Goal: Check status: Check status

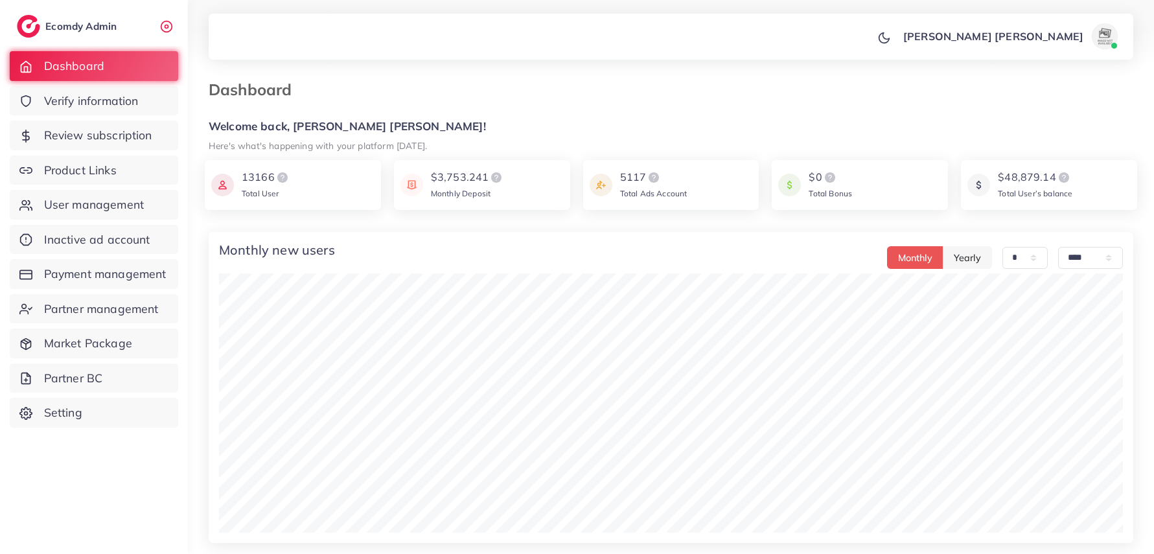
select select "*"
select select "****"
select select "*"
select select "****"
select select "*"
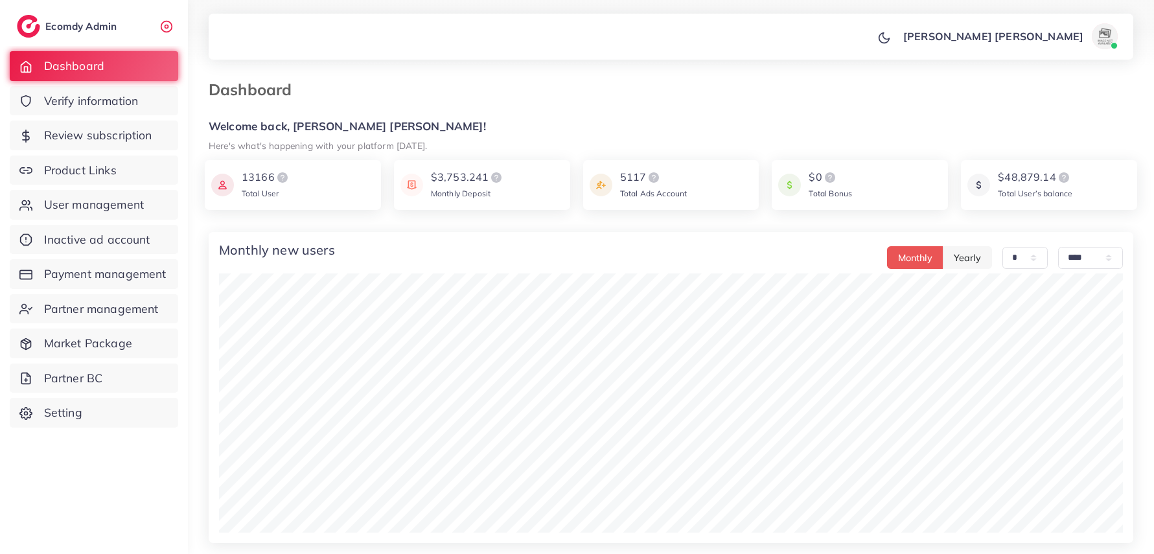
select select "****"
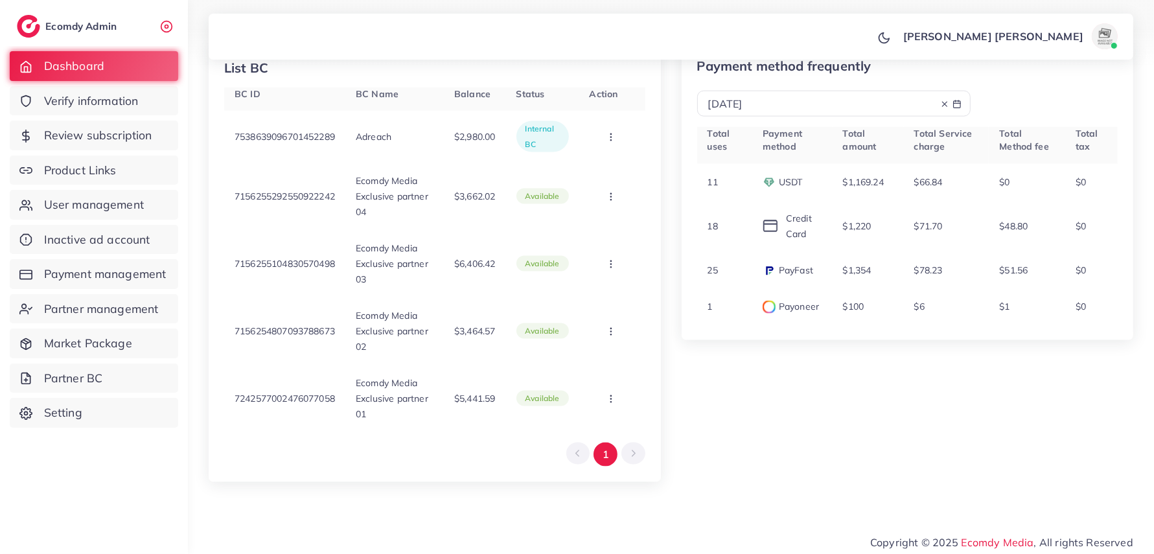
click at [155, 29] on ul "Ecomdy Admin" at bounding box center [97, 26] width 161 height 45
click at [170, 27] on icon at bounding box center [166, 26] width 13 height 13
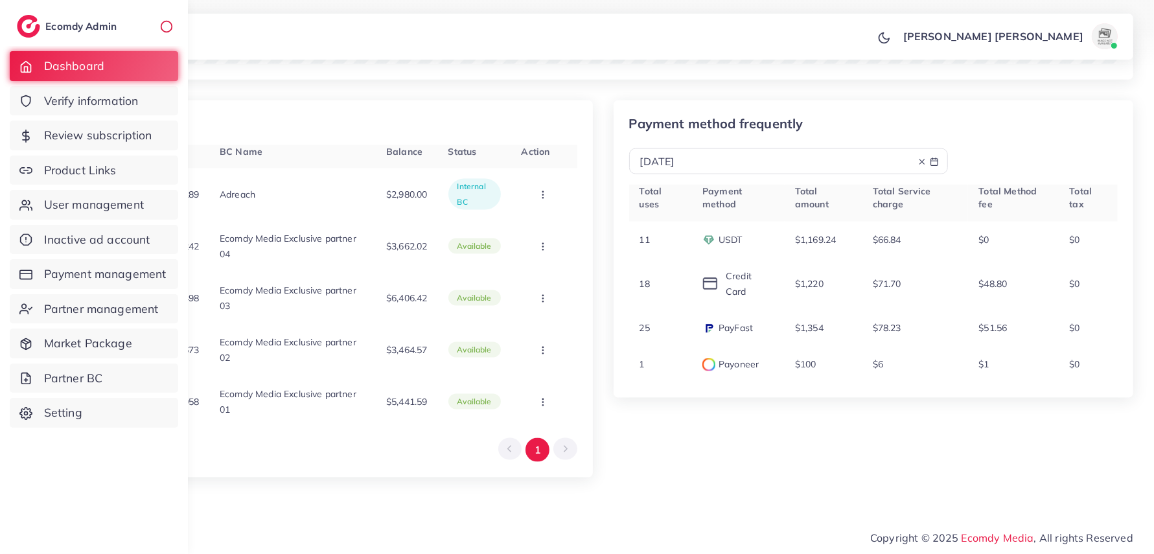
click at [170, 27] on icon at bounding box center [166, 26] width 13 height 13
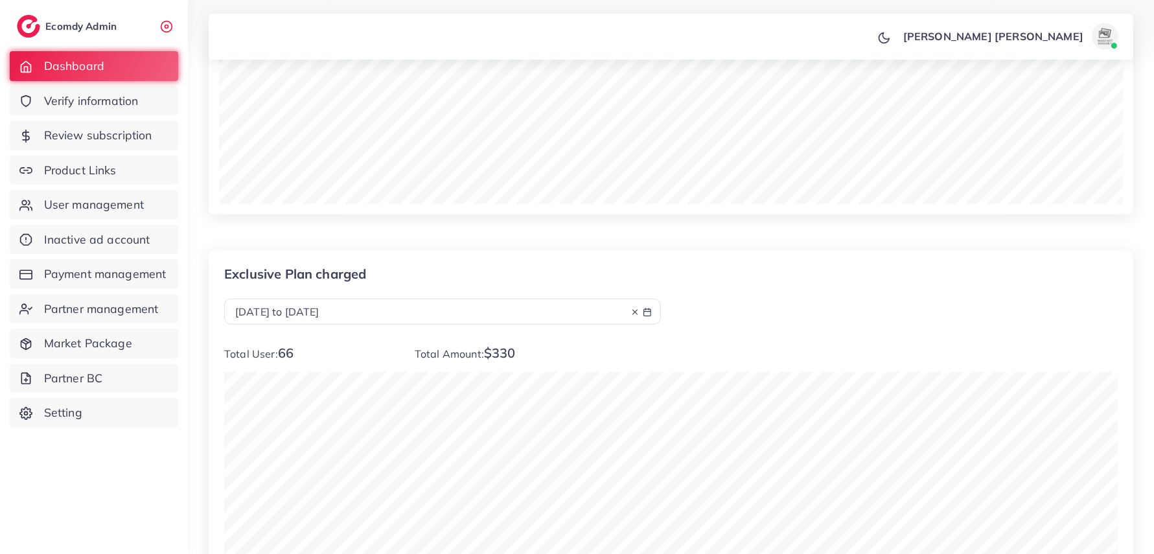
scroll to position [1021, 0]
click at [490, 320] on div "[DATE] to [DATE]" at bounding box center [442, 314] width 415 height 15
select select "*"
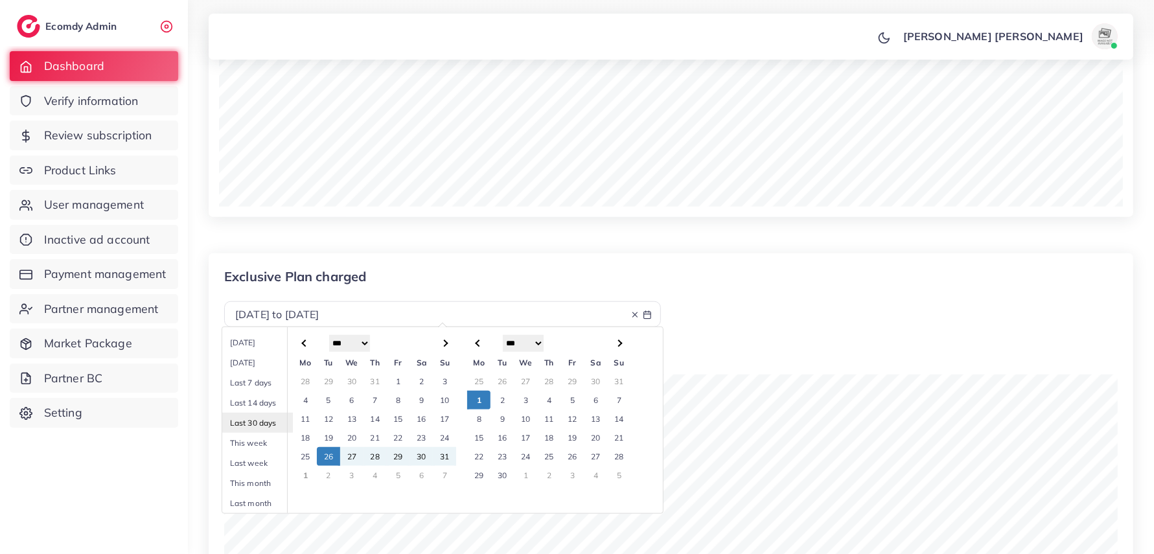
click at [264, 426] on li "Last 30 days" at bounding box center [267, 423] width 91 height 20
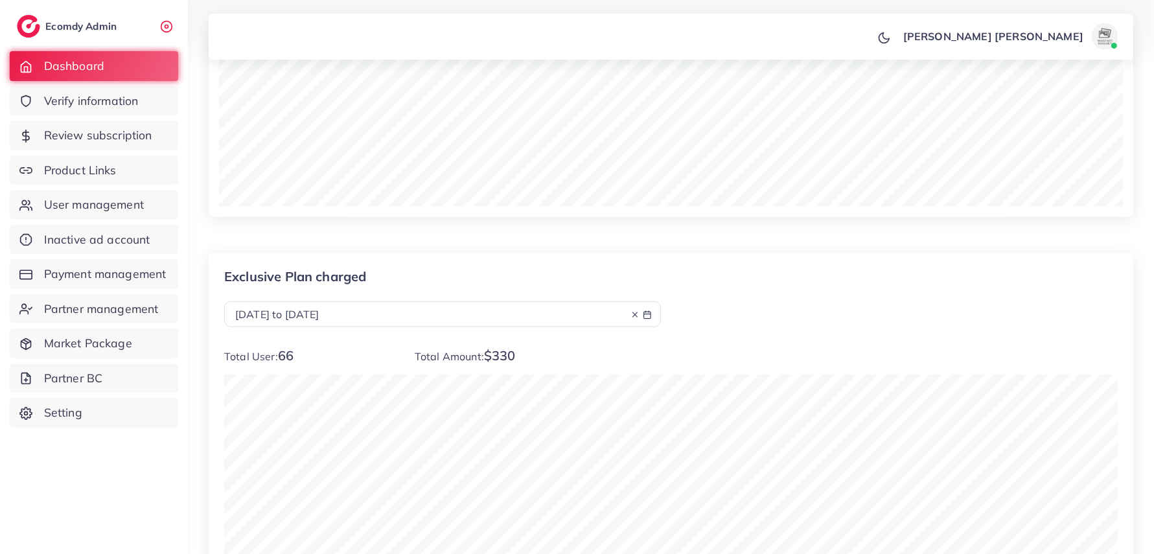
click at [390, 321] on div "[DATE] to [DATE]" at bounding box center [442, 314] width 415 height 15
select select "*"
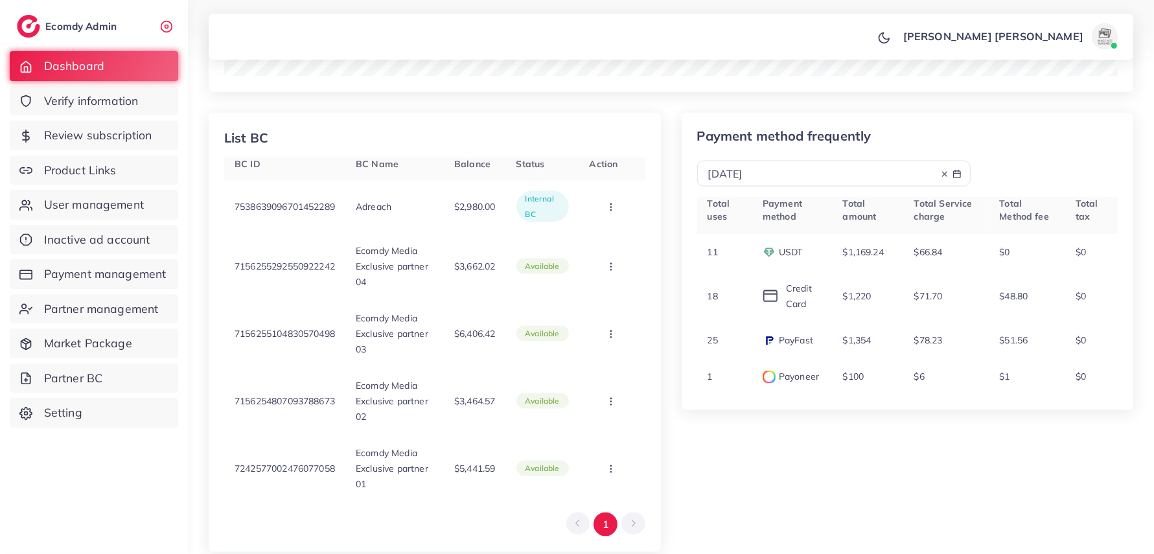
scroll to position [1684, 0]
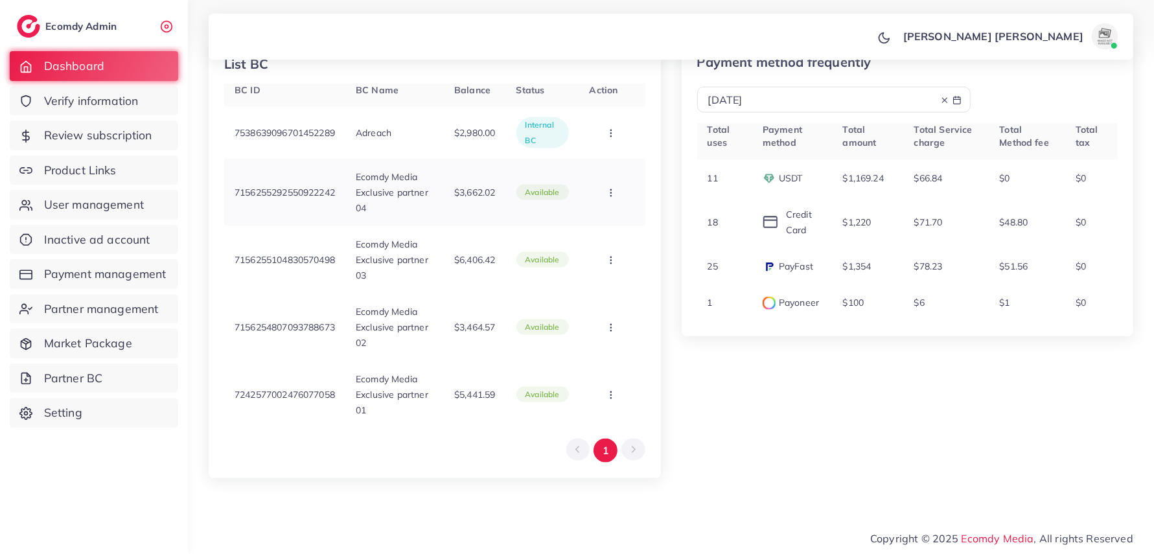
click at [607, 200] on button "button" at bounding box center [611, 192] width 45 height 29
click at [463, 198] on p "$3,662.02" at bounding box center [474, 193] width 41 height 16
click at [544, 130] on p "Internal BC" at bounding box center [542, 132] width 34 height 31
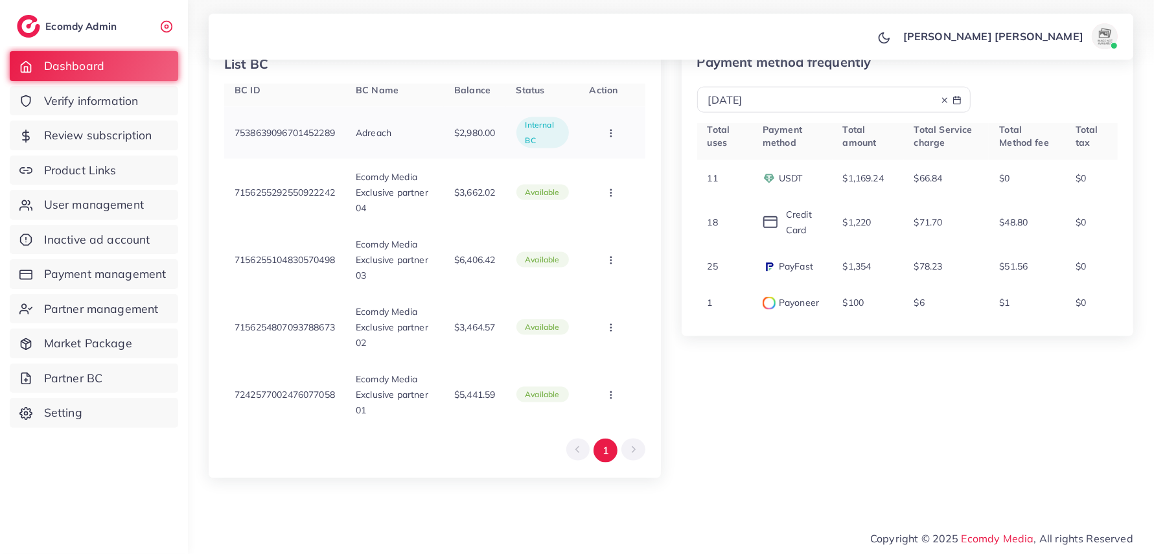
drag, startPoint x: 540, startPoint y: 142, endPoint x: 525, endPoint y: 119, distance: 27.7
click at [523, 121] on div "Internal BC" at bounding box center [542, 132] width 52 height 31
click at [527, 82] on div "List BC BC ID BC Name Balance Status Action 7538639096701452289 Adreach $2,980.…" at bounding box center [435, 258] width 452 height 439
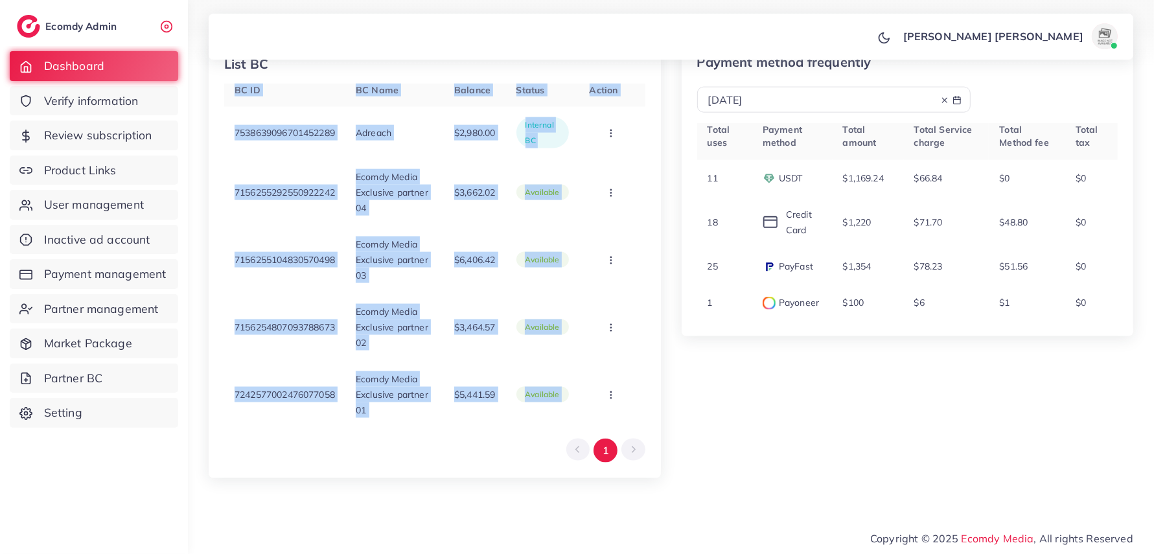
click at [527, 82] on div "List BC BC ID BC Name Balance Status Action 7538639096701452289 Adreach $2,980.…" at bounding box center [435, 258] width 452 height 439
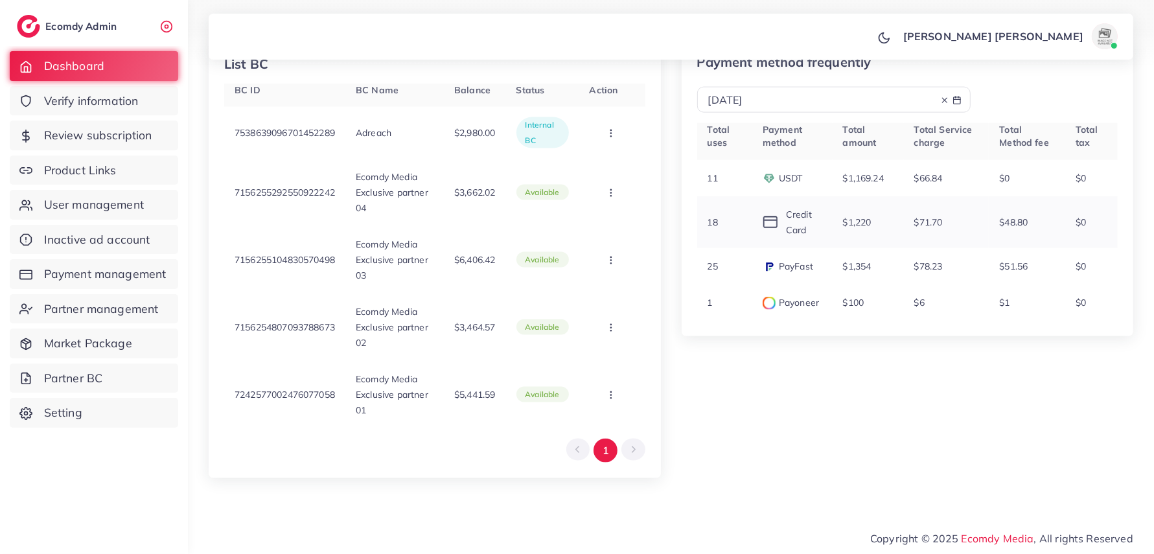
drag, startPoint x: 746, startPoint y: 222, endPoint x: 765, endPoint y: 218, distance: 19.1
click at [747, 222] on td "18" at bounding box center [724, 222] width 55 height 52
drag, startPoint x: 787, startPoint y: 211, endPoint x: 898, endPoint y: 251, distance: 117.8
click at [897, 251] on tbody "11 USDT $1,169.24 $66.84 $0 $0 18 Credit Card $1,220 $71.70 $48.80 $0 25 PayFas…" at bounding box center [907, 240] width 421 height 161
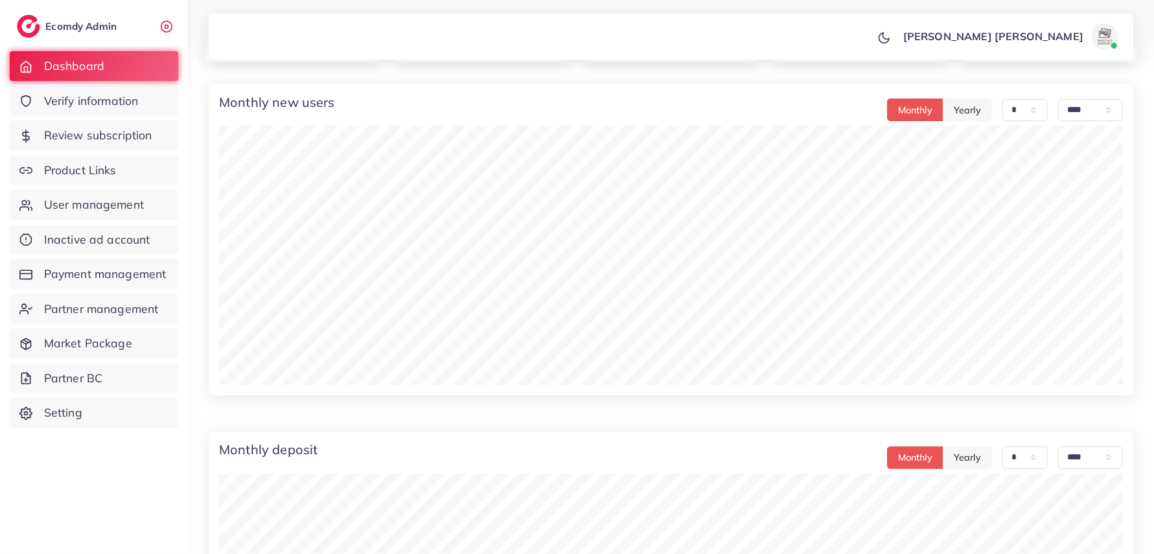
scroll to position [0, 0]
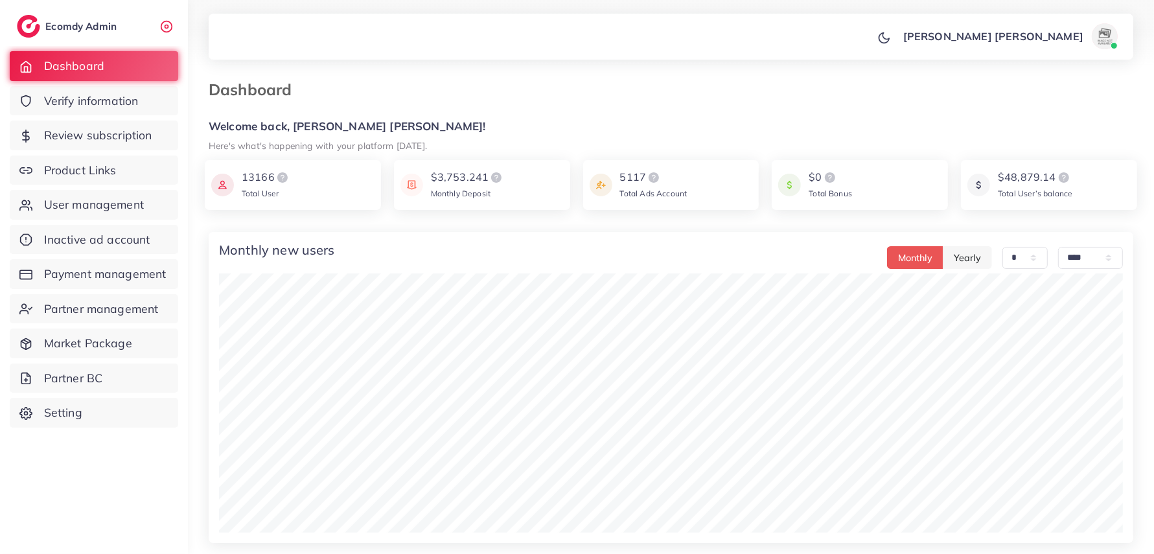
click at [1095, 30] on img at bounding box center [1105, 36] width 26 height 26
click at [1029, 87] on link "Profile" at bounding box center [1039, 76] width 165 height 29
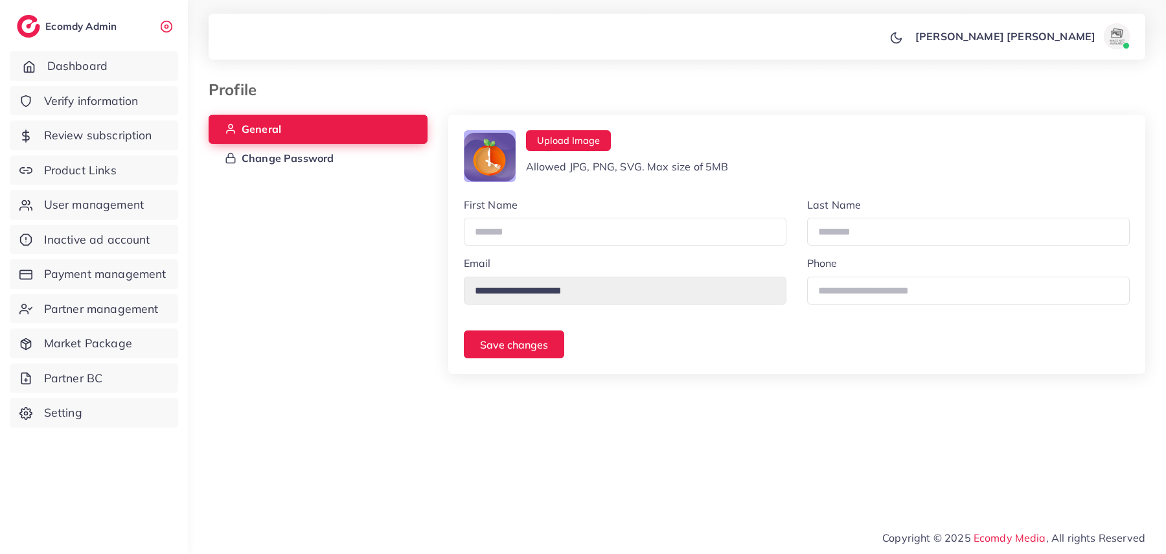
click at [84, 63] on span "Dashboard" at bounding box center [77, 66] width 60 height 17
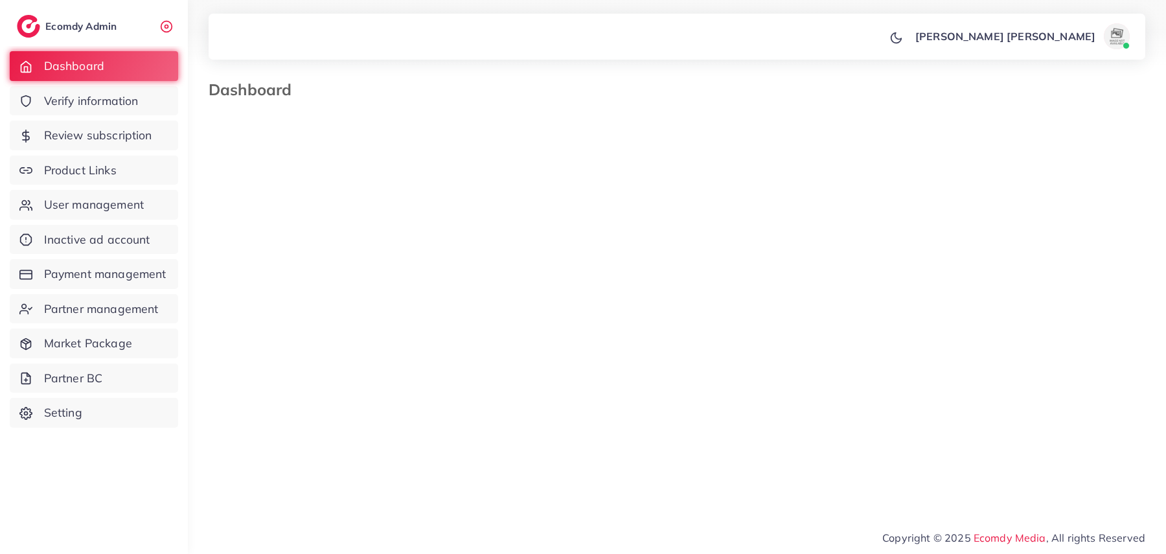
select select "*"
select select "****"
select select "*"
select select "****"
select select "*"
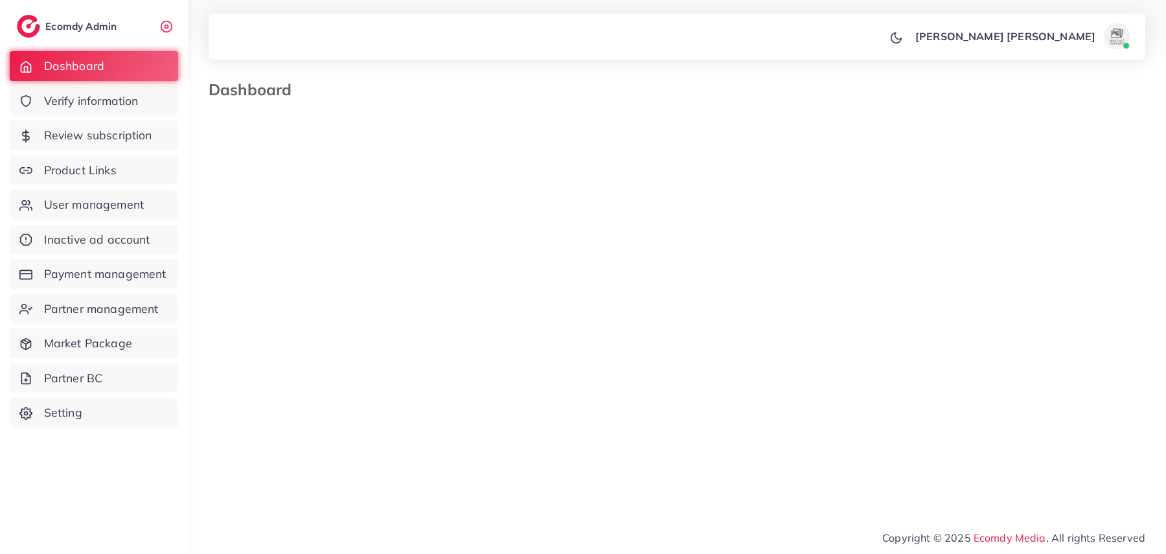
select select "****"
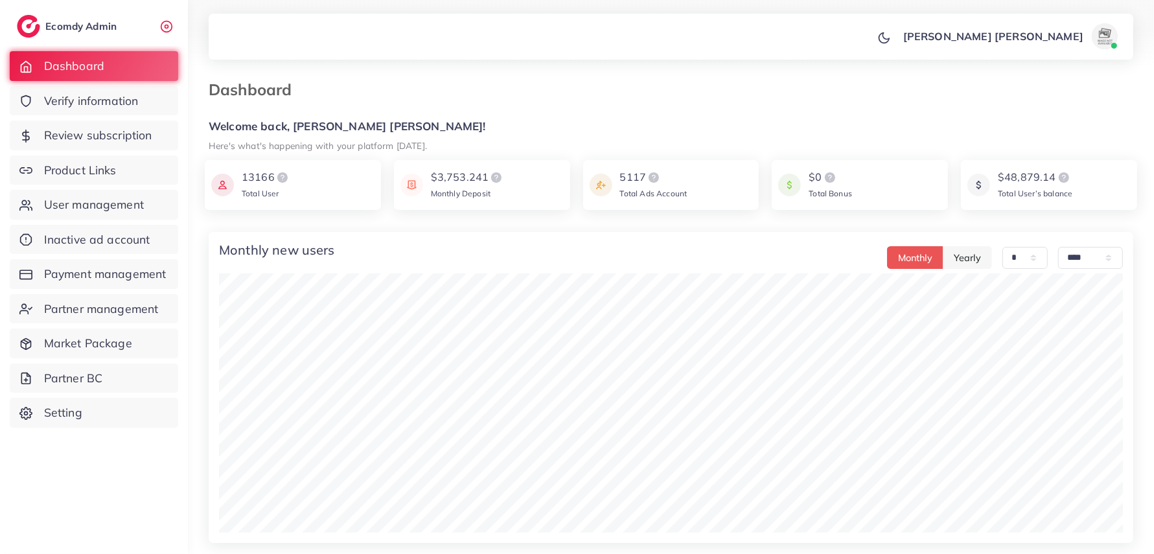
click at [91, 23] on h2 "Ecomdy Admin" at bounding box center [82, 26] width 74 height 12
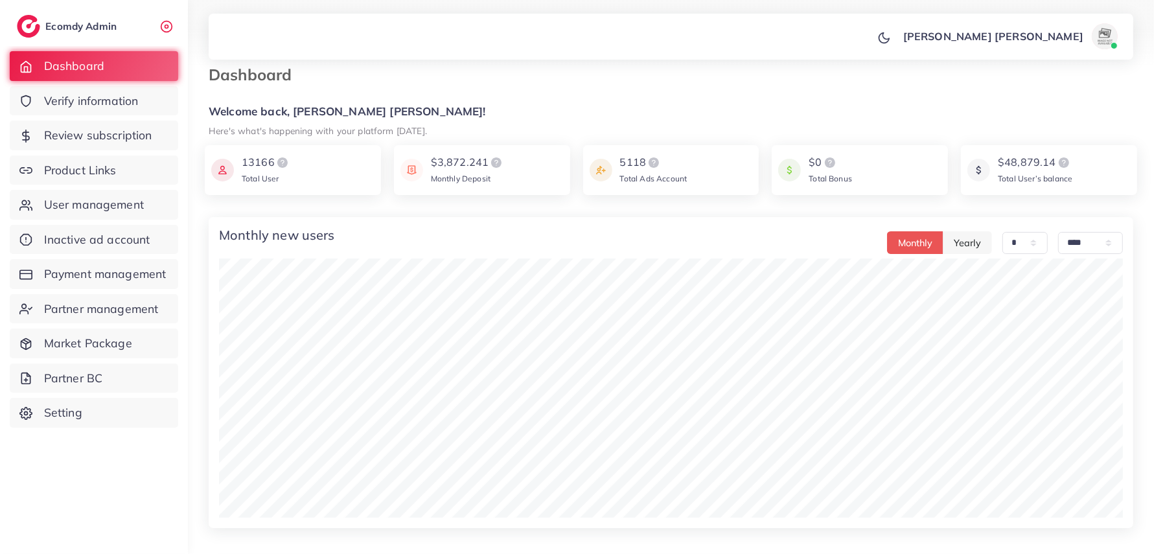
scroll to position [20, 0]
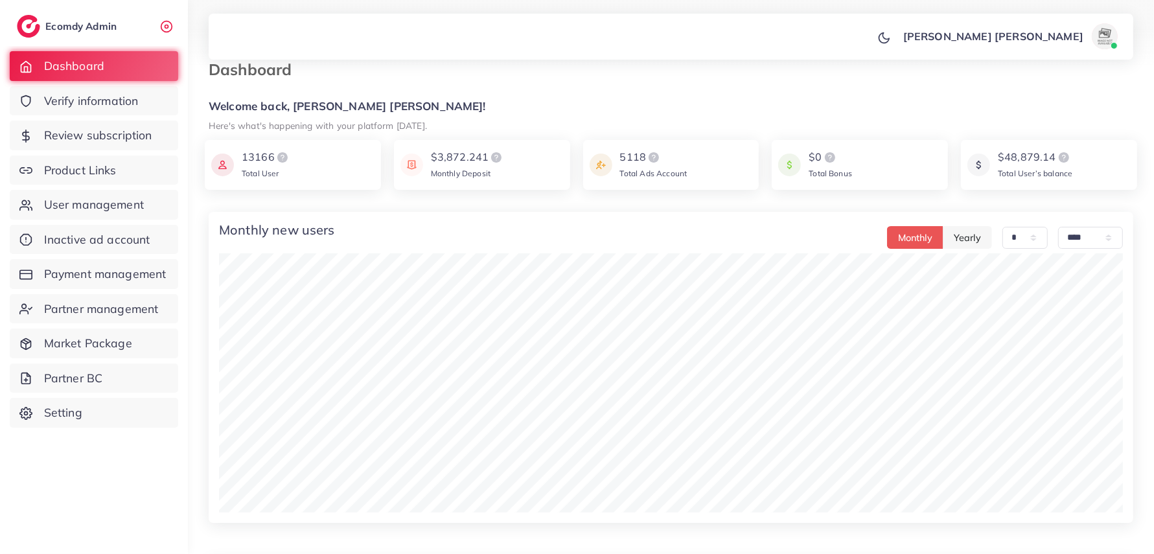
click at [240, 77] on h3 "Dashboard" at bounding box center [255, 69] width 93 height 19
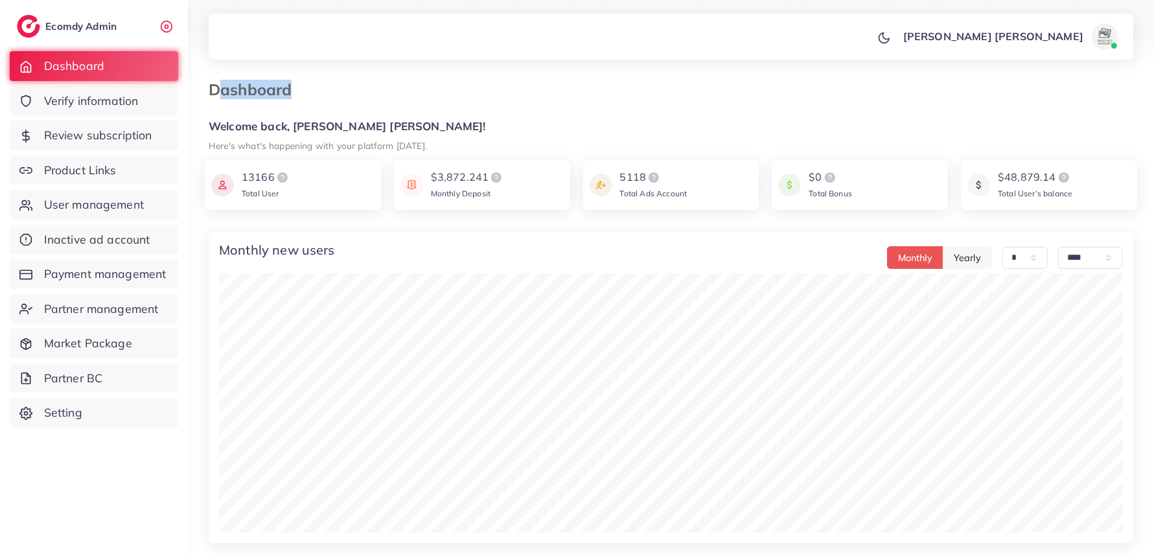
click at [488, 176] on img at bounding box center [496, 178] width 16 height 16
click at [469, 177] on div "$3,872.241" at bounding box center [468, 178] width 74 height 16
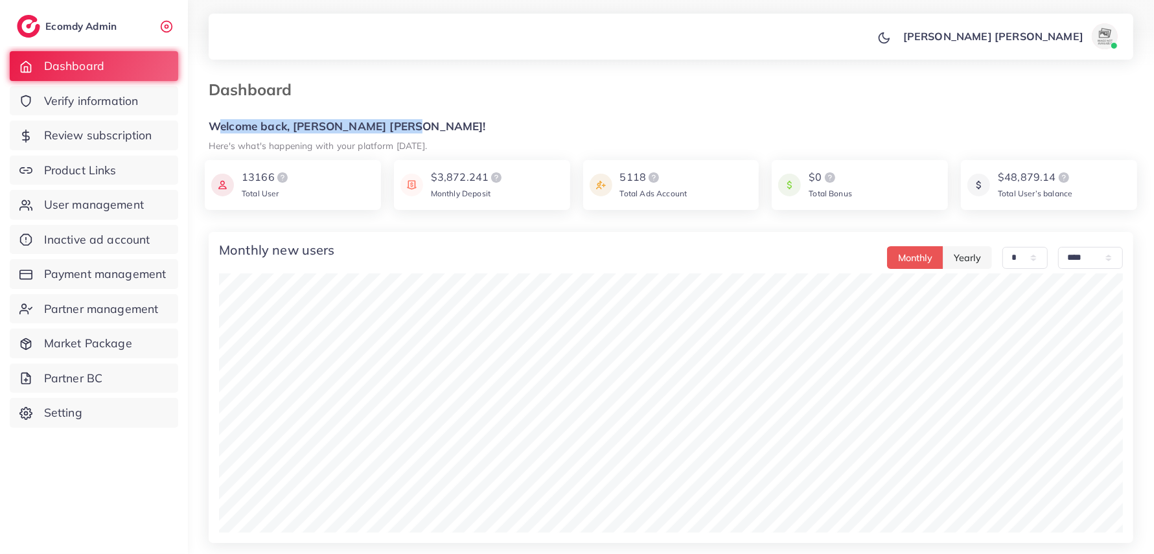
drag, startPoint x: 209, startPoint y: 129, endPoint x: 488, endPoint y: 132, distance: 279.2
click at [488, 132] on h5 "Welcome back, [PERSON_NAME] [PERSON_NAME]!" at bounding box center [671, 127] width 924 height 14
click at [1000, 43] on p "[PERSON_NAME] [PERSON_NAME]" at bounding box center [993, 37] width 180 height 16
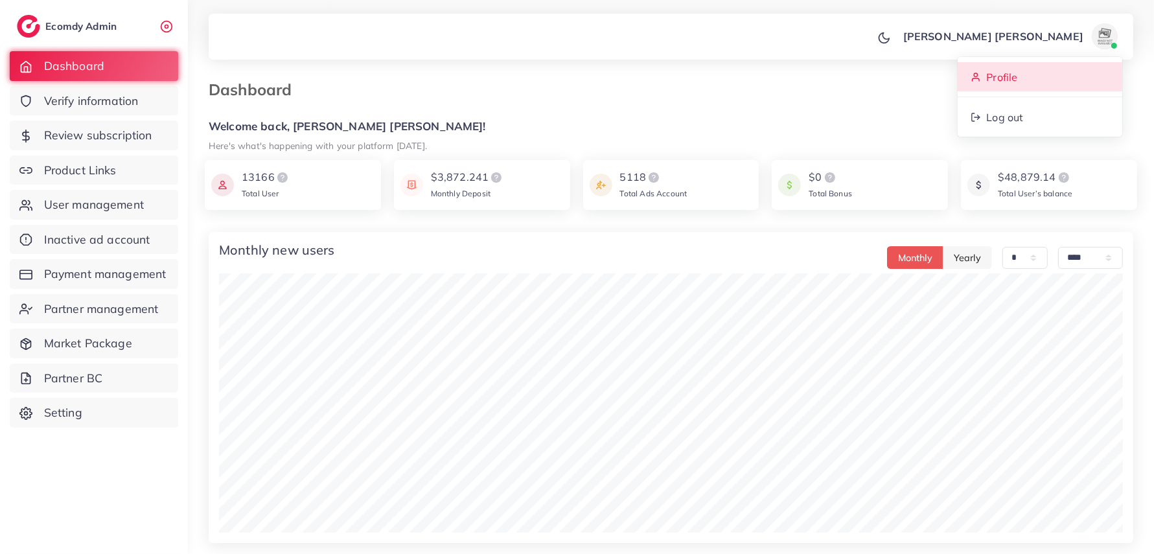
drag, startPoint x: 944, startPoint y: 77, endPoint x: 981, endPoint y: 76, distance: 37.6
click at [981, 76] on link "Profile" at bounding box center [1039, 76] width 165 height 29
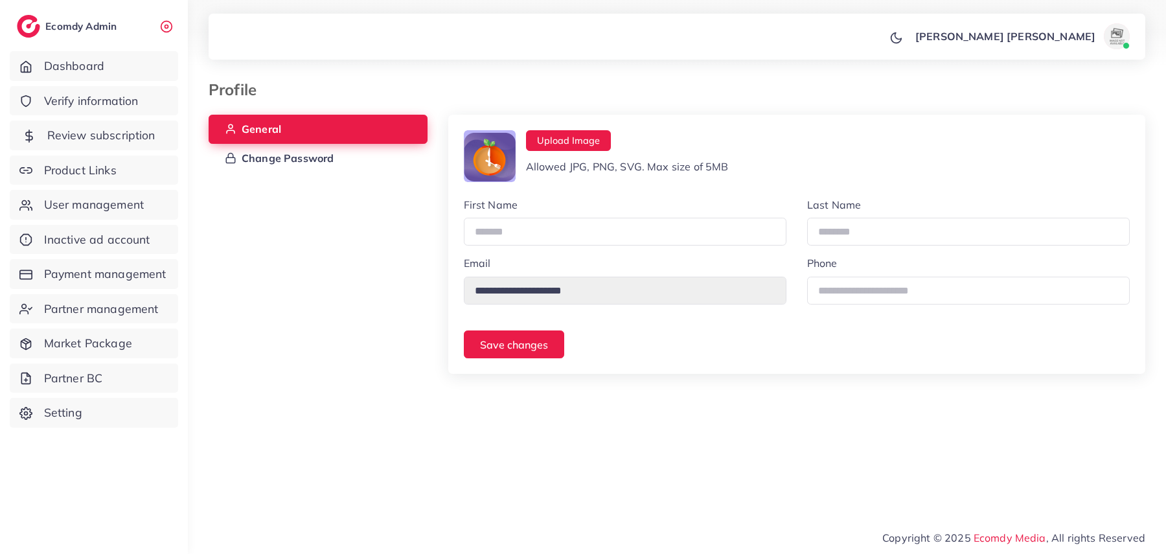
click at [82, 135] on span "Review subscription" at bounding box center [101, 135] width 108 height 17
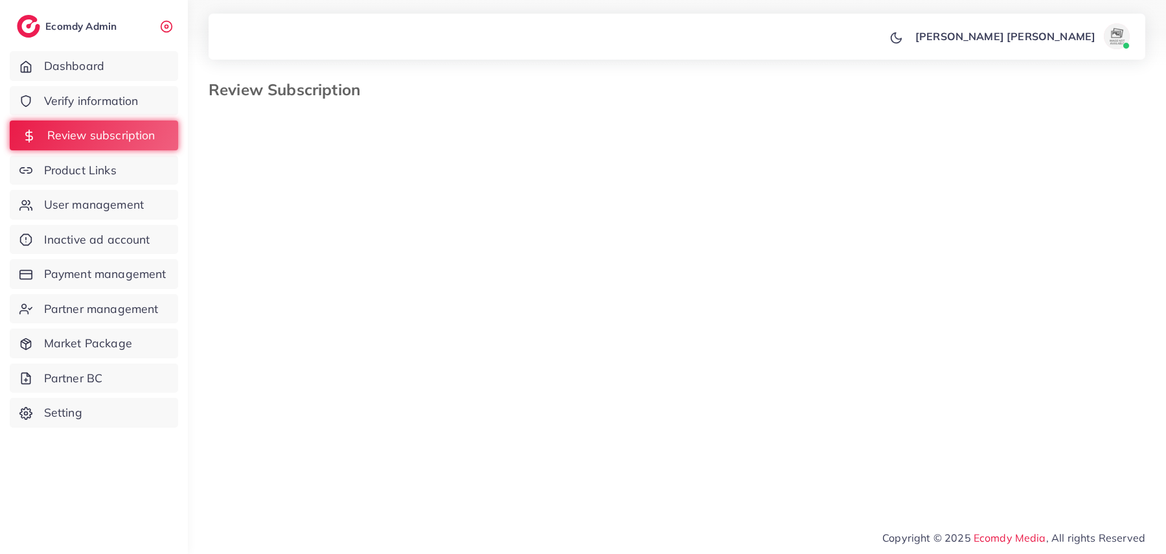
select select "*******"
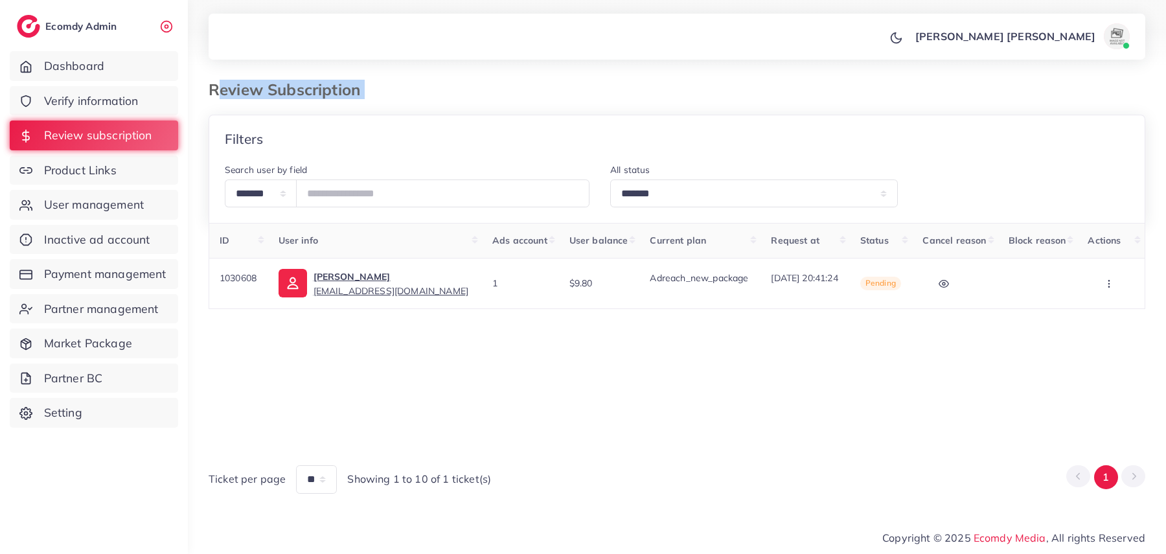
drag, startPoint x: 209, startPoint y: 95, endPoint x: 640, endPoint y: 129, distance: 432.1
click at [637, 128] on div "**********" at bounding box center [677, 286] width 937 height 413
click at [704, 337] on div "ID User info Ads account User balance Current plan Request at Status Cancel rea…" at bounding box center [677, 334] width 937 height 222
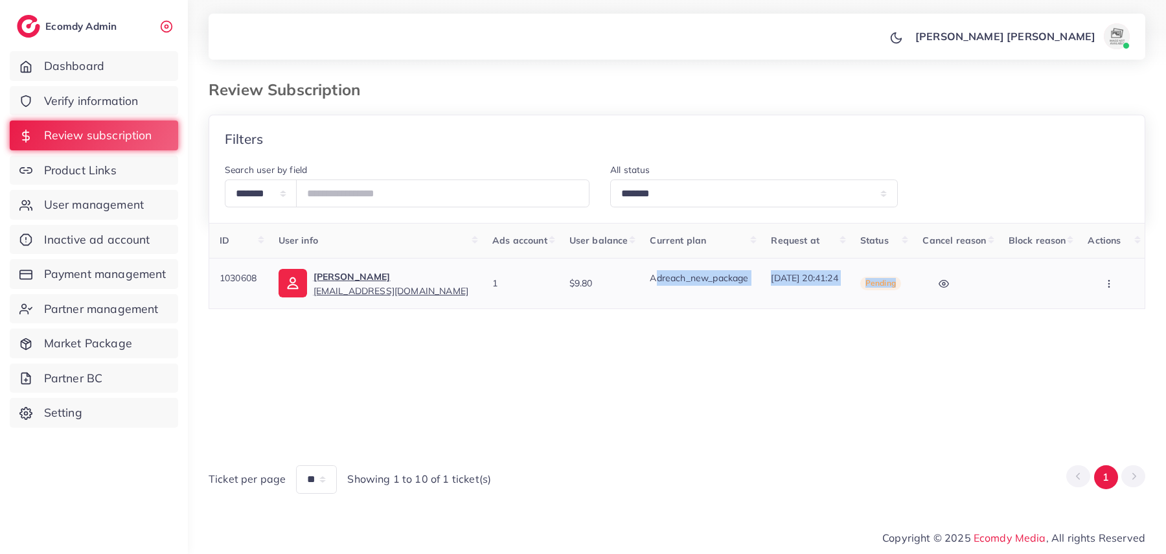
drag, startPoint x: 617, startPoint y: 277, endPoint x: 946, endPoint y: 284, distance: 329.1
click at [946, 284] on tr "1030608 [PERSON_NAME] [EMAIL_ADDRESS][DOMAIN_NAME] 1 $9.80 Adreach_new_package …" at bounding box center [677, 283] width 936 height 51
click at [946, 284] on icon "button" at bounding box center [944, 284] width 10 height 10
click at [937, 314] on p "Pending" at bounding box center [1003, 316] width 141 height 16
click at [907, 282] on td "Pending" at bounding box center [881, 283] width 63 height 51
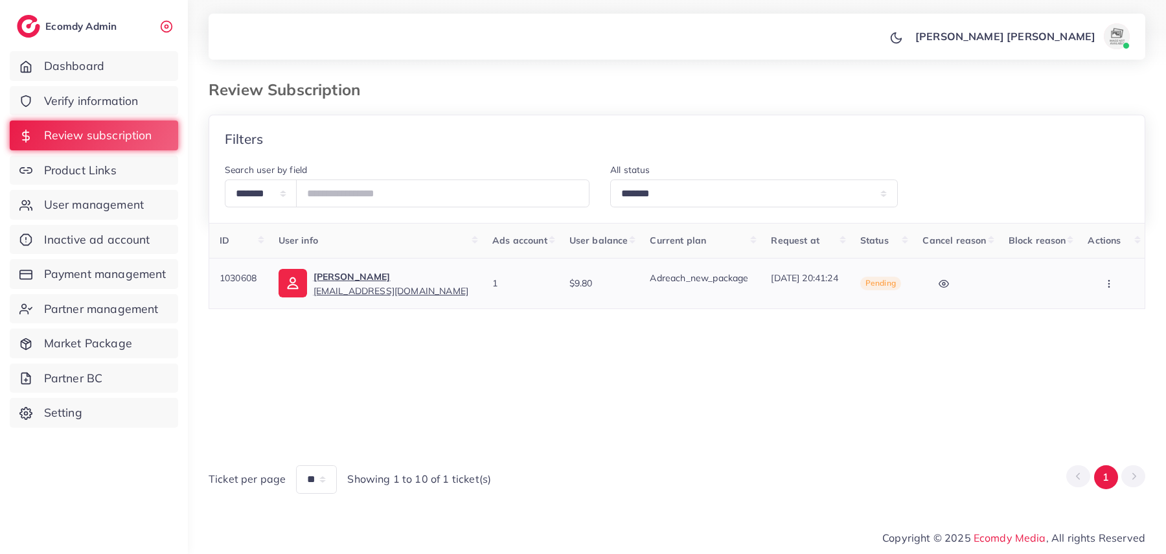
click at [892, 283] on span "Pending" at bounding box center [880, 284] width 41 height 14
click at [795, 274] on p "[DATE] 20:41:24" at bounding box center [805, 278] width 69 height 16
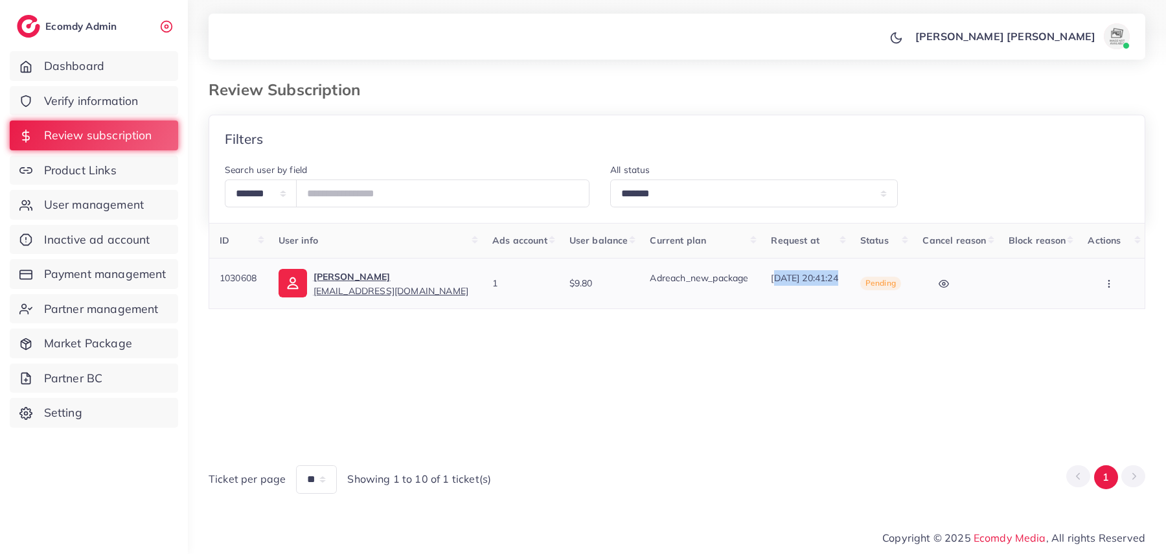
click at [795, 274] on p "[DATE] 20:41:24" at bounding box center [805, 278] width 69 height 16
click at [650, 280] on p "Adreach_new_package" at bounding box center [700, 278] width 100 height 16
click at [155, 62] on link "Dashboard" at bounding box center [94, 66] width 168 height 30
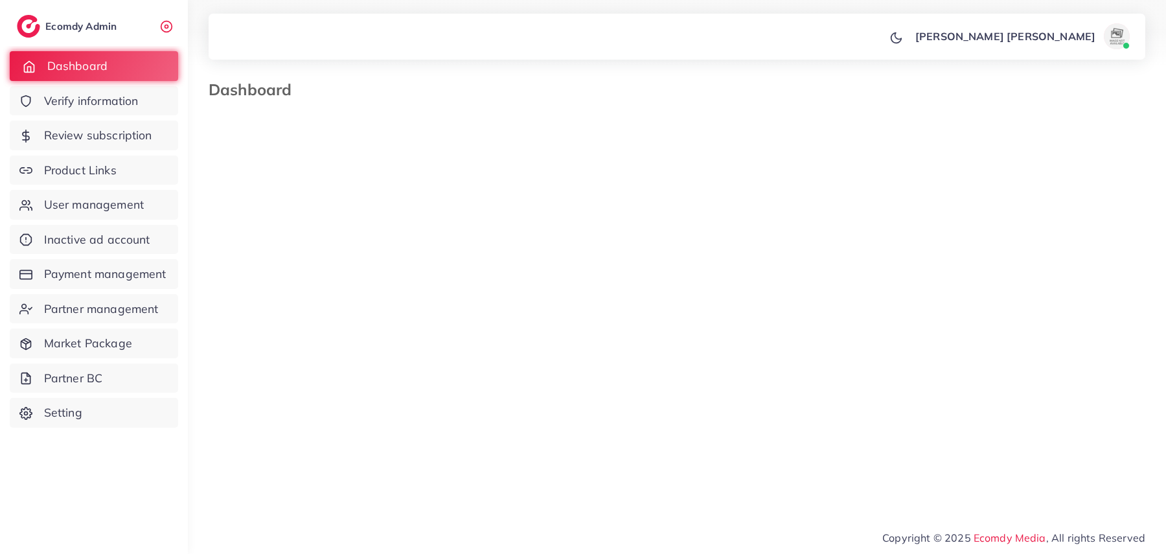
select select "*"
select select "****"
select select "*"
select select "****"
select select "*"
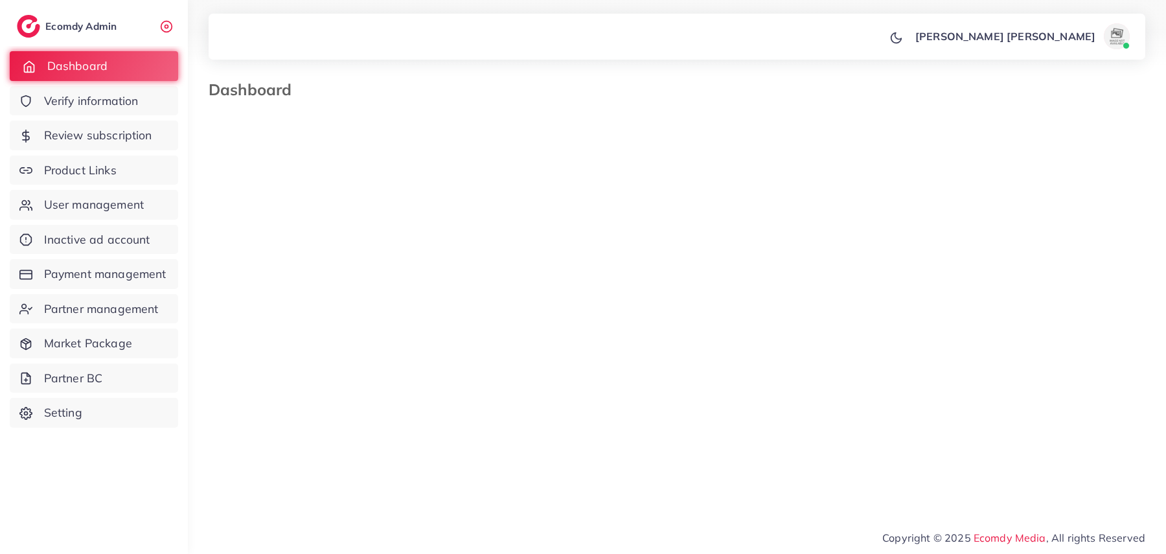
select select "****"
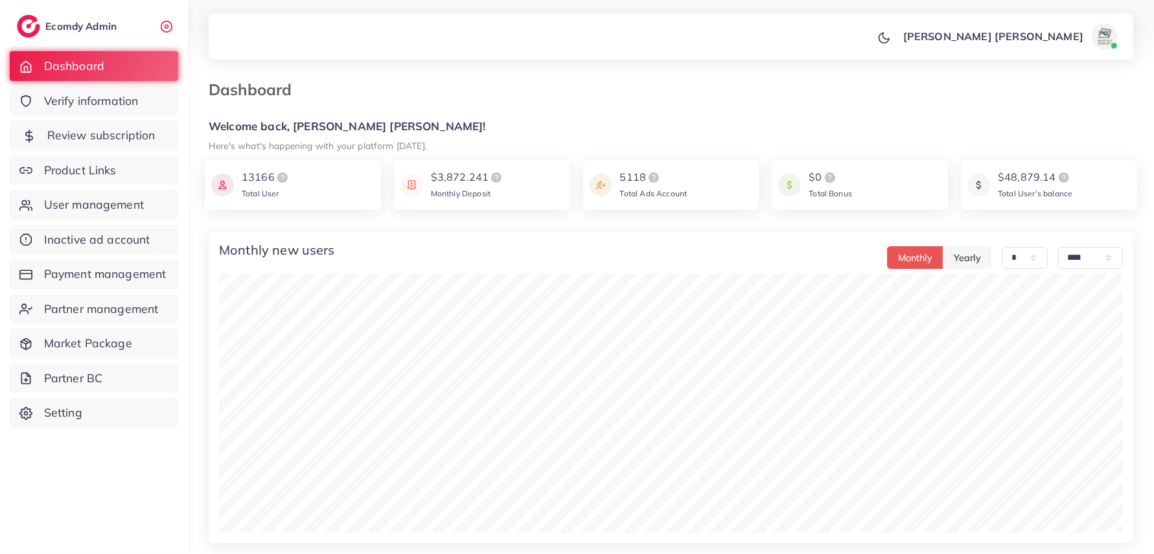
click at [127, 130] on span "Review subscription" at bounding box center [101, 135] width 108 height 17
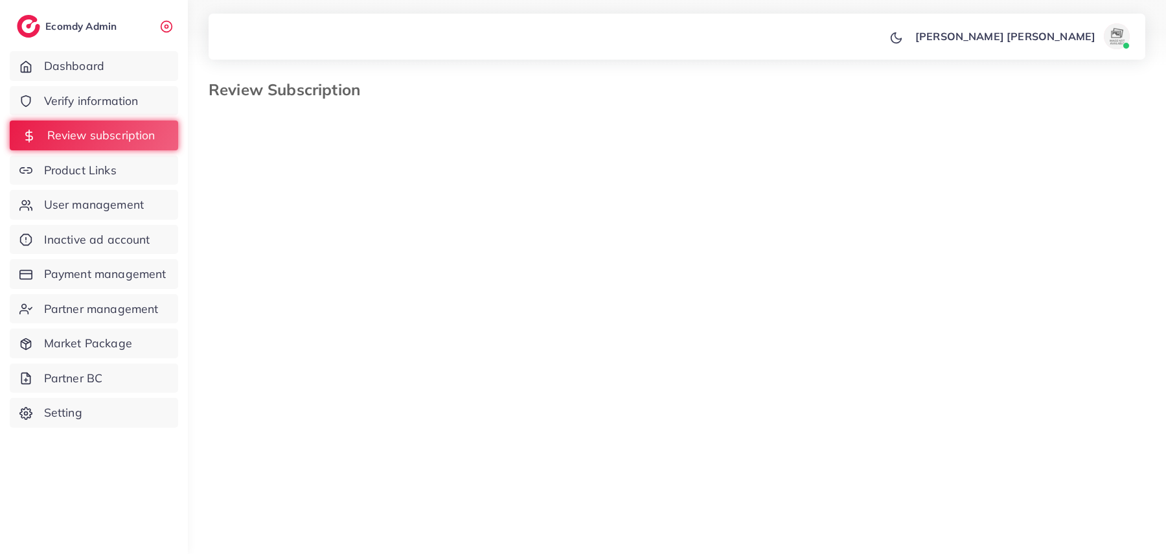
select select "*******"
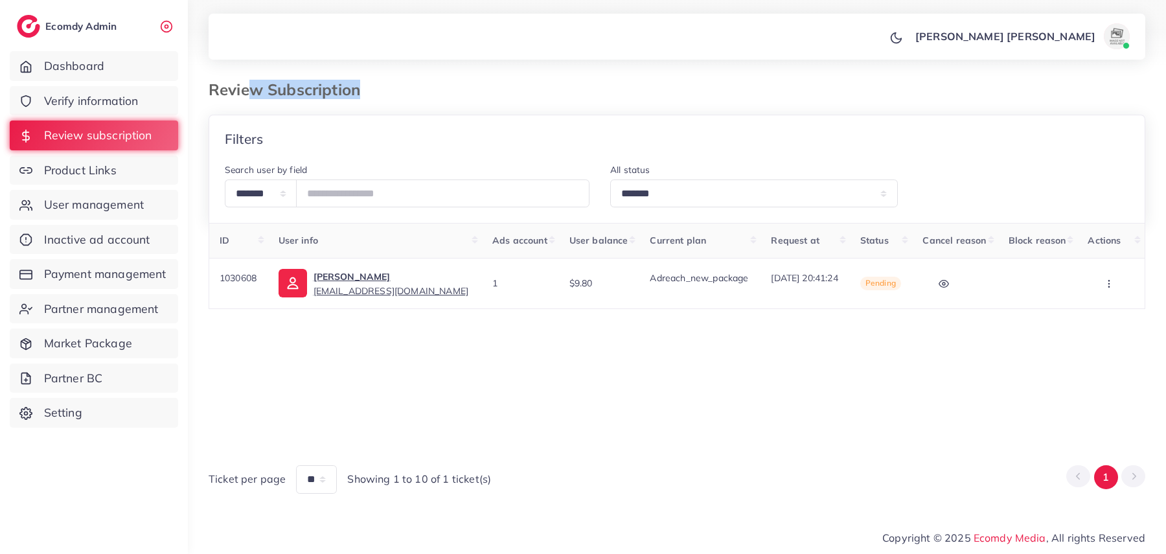
drag, startPoint x: 263, startPoint y: 92, endPoint x: 381, endPoint y: 91, distance: 117.9
click at [380, 91] on div "Review Subscription" at bounding box center [557, 89] width 718 height 19
click at [280, 95] on h3 "Review Subscription" at bounding box center [290, 89] width 162 height 19
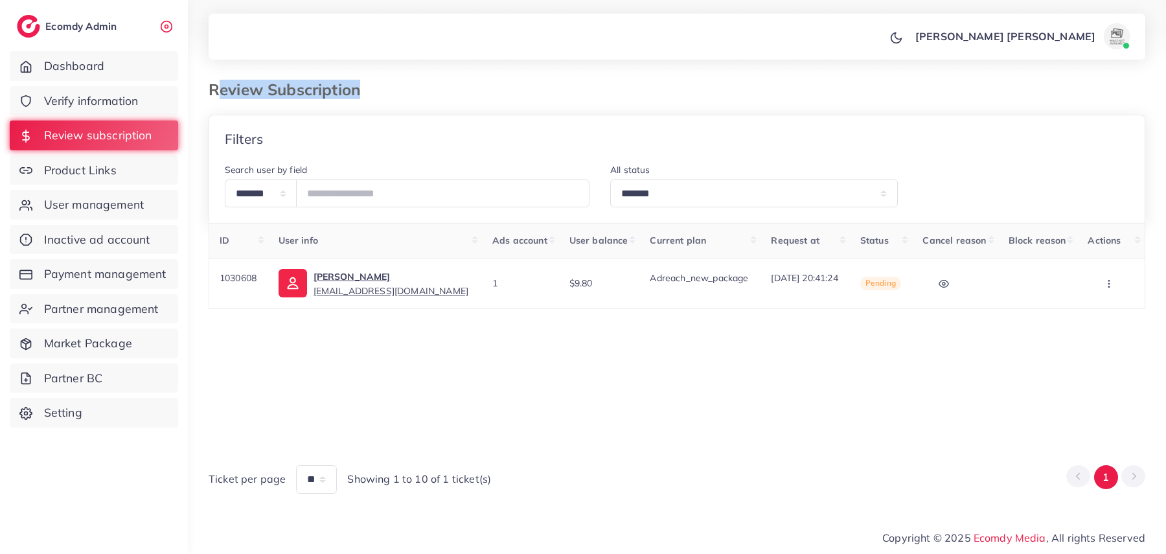
click at [280, 94] on h3 "Review Subscription" at bounding box center [290, 89] width 162 height 19
click at [280, 93] on h3 "Review Subscription" at bounding box center [290, 89] width 162 height 19
click at [280, 95] on h3 "Review Subscription" at bounding box center [290, 89] width 162 height 19
click at [235, 89] on h3 "Review Subscription" at bounding box center [290, 89] width 162 height 19
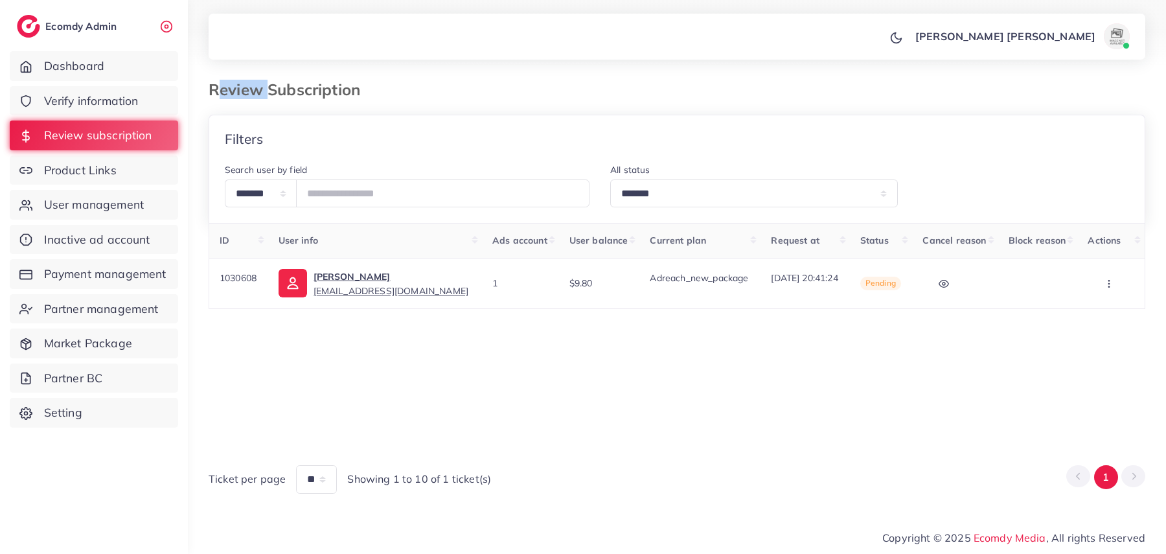
click at [235, 89] on h3 "Review Subscription" at bounding box center [290, 89] width 162 height 19
click at [256, 95] on h3 "Review Subscription" at bounding box center [290, 89] width 162 height 19
click at [278, 87] on h3 "Review Subscription" at bounding box center [290, 89] width 162 height 19
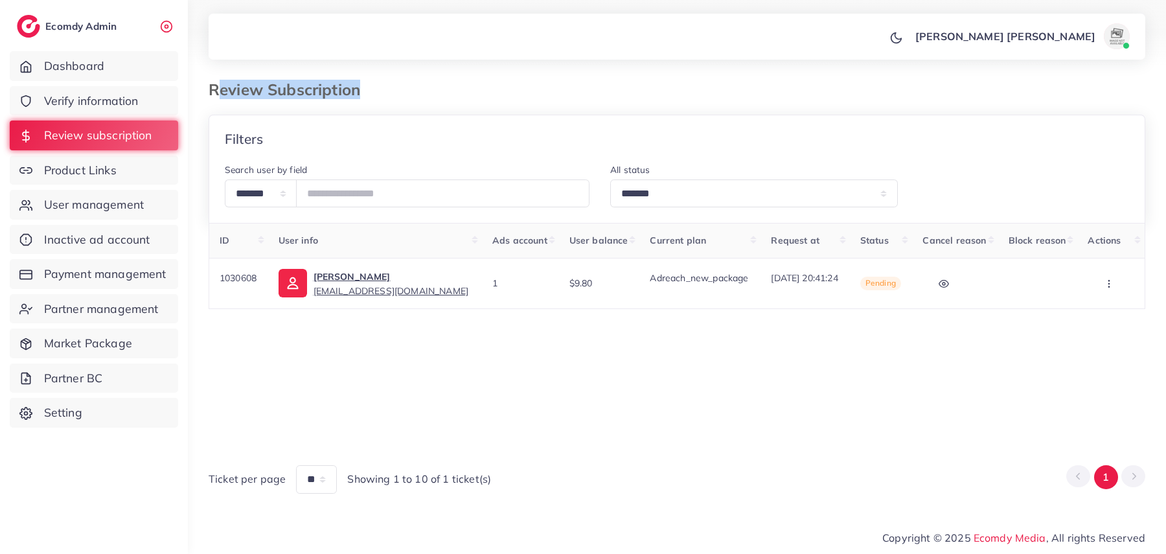
click at [278, 87] on h3 "Review Subscription" at bounding box center [290, 89] width 162 height 19
click at [249, 85] on h3 "Review Subscription" at bounding box center [290, 89] width 162 height 19
click at [294, 85] on h3 "Review Subscription" at bounding box center [290, 89] width 162 height 19
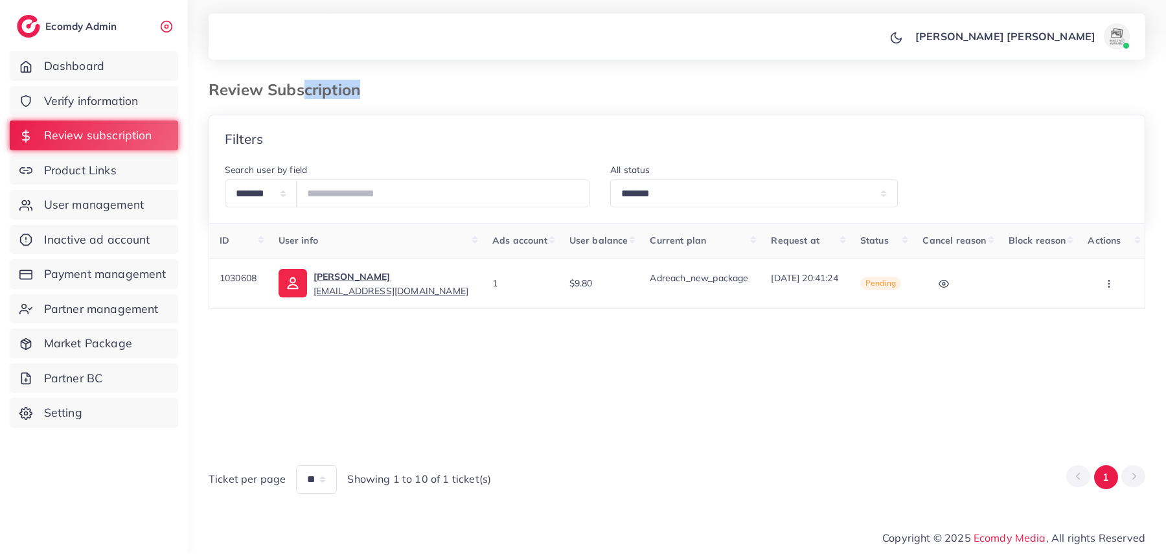
click at [294, 85] on h3 "Review Subscription" at bounding box center [290, 89] width 162 height 19
click at [147, 108] on link "Verify information" at bounding box center [94, 101] width 168 height 30
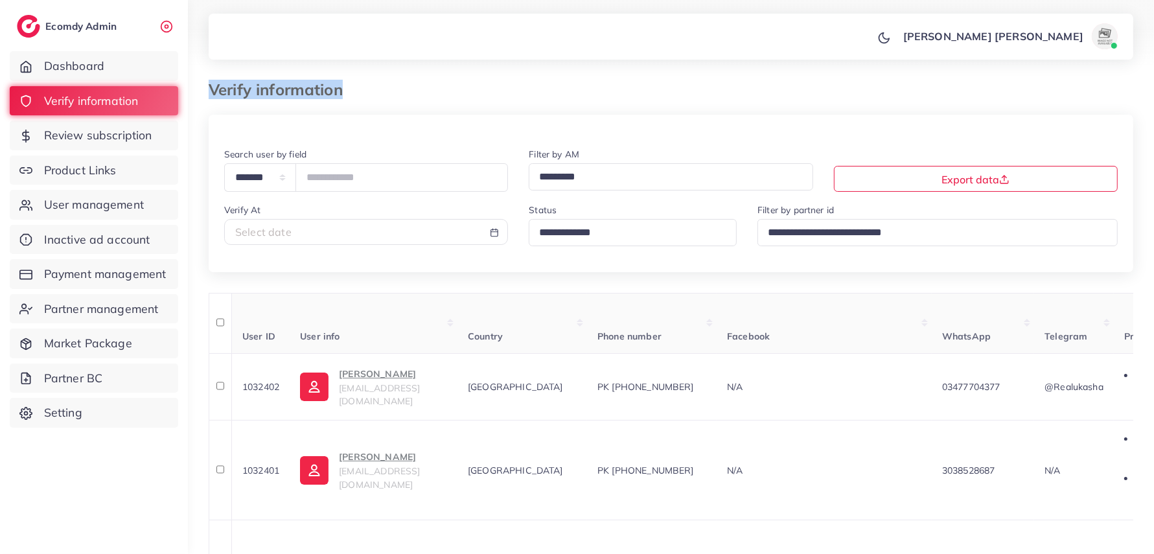
click at [251, 113] on div "Verify information" at bounding box center [670, 97] width 945 height 34
click at [1005, 35] on p "[PERSON_NAME] [PERSON_NAME]" at bounding box center [993, 37] width 180 height 16
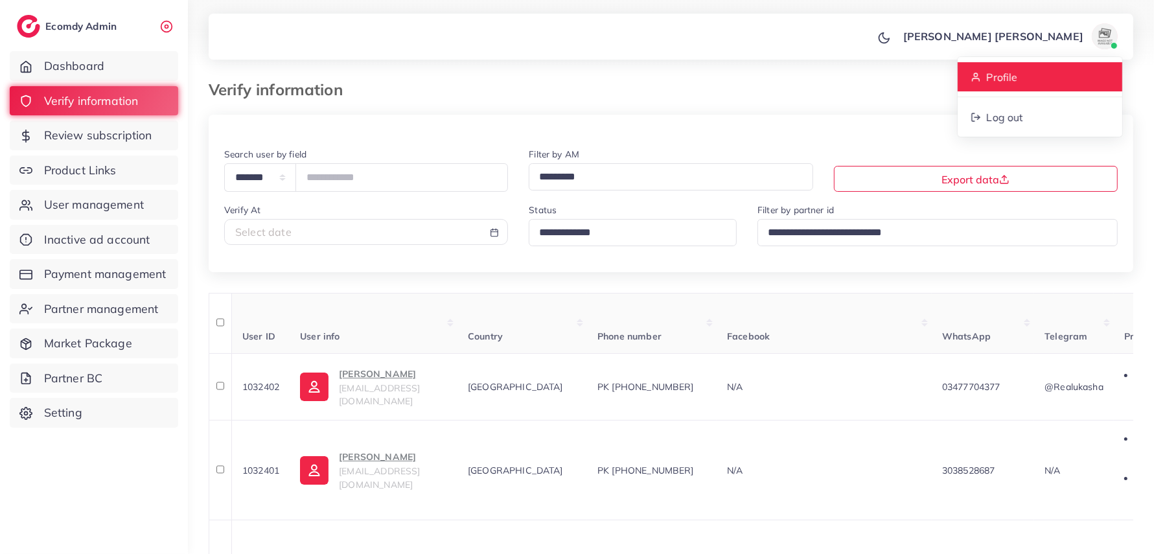
click at [973, 65] on link "Profile" at bounding box center [1039, 76] width 165 height 29
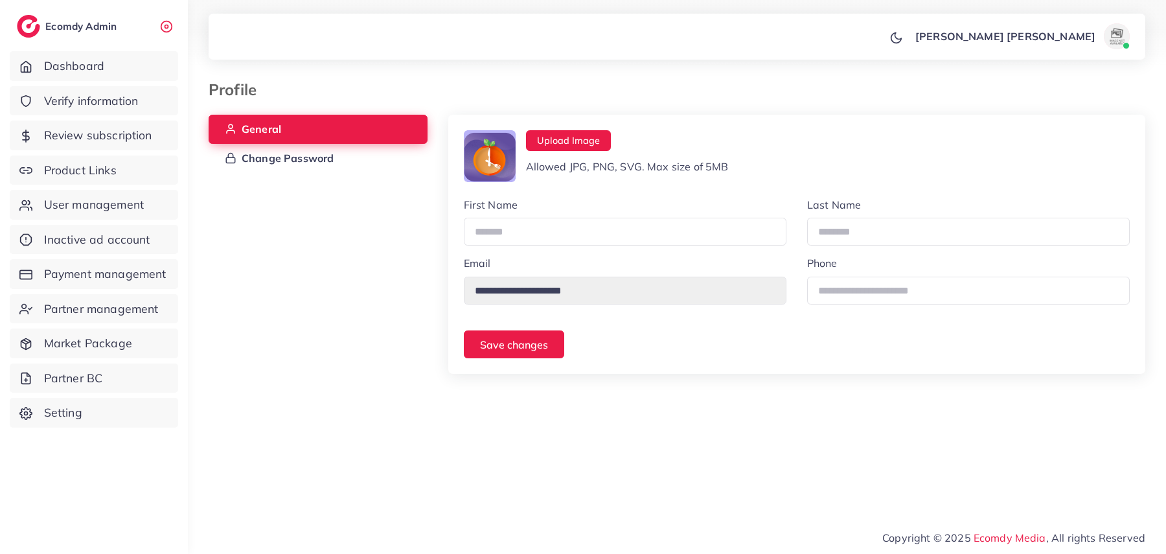
click at [250, 86] on h3 "Profile" at bounding box center [238, 89] width 58 height 19
click at [131, 67] on link "Dashboard" at bounding box center [94, 66] width 168 height 30
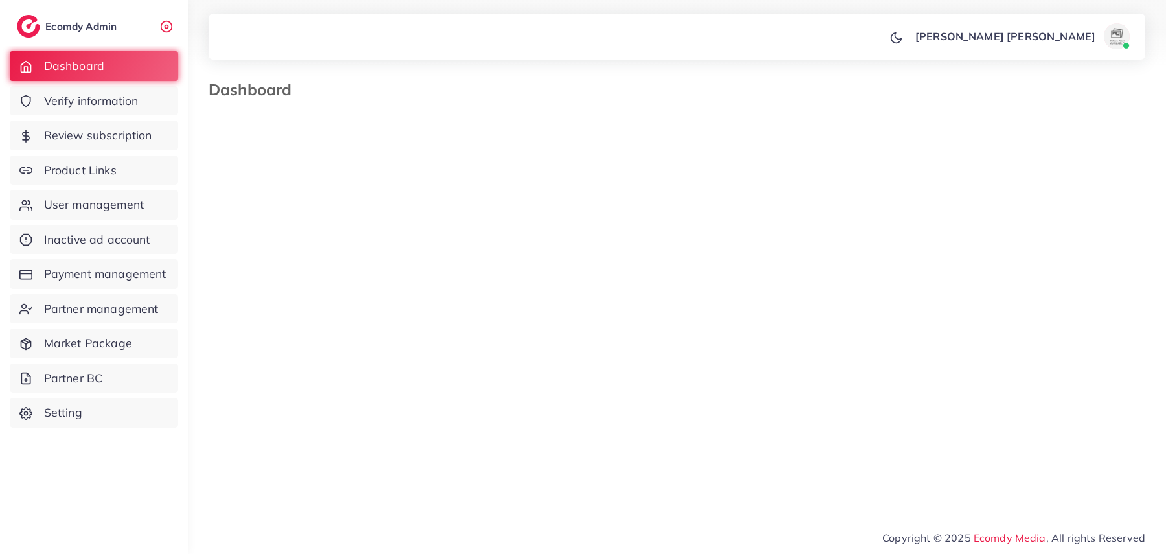
select select "*"
select select "****"
select select "*"
select select "****"
select select "*"
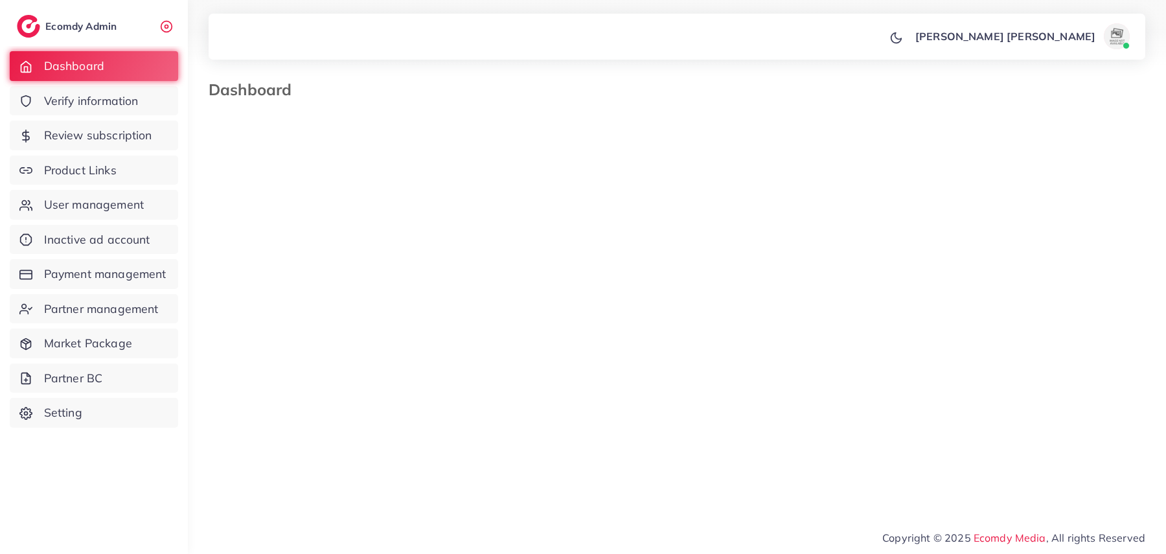
select select "****"
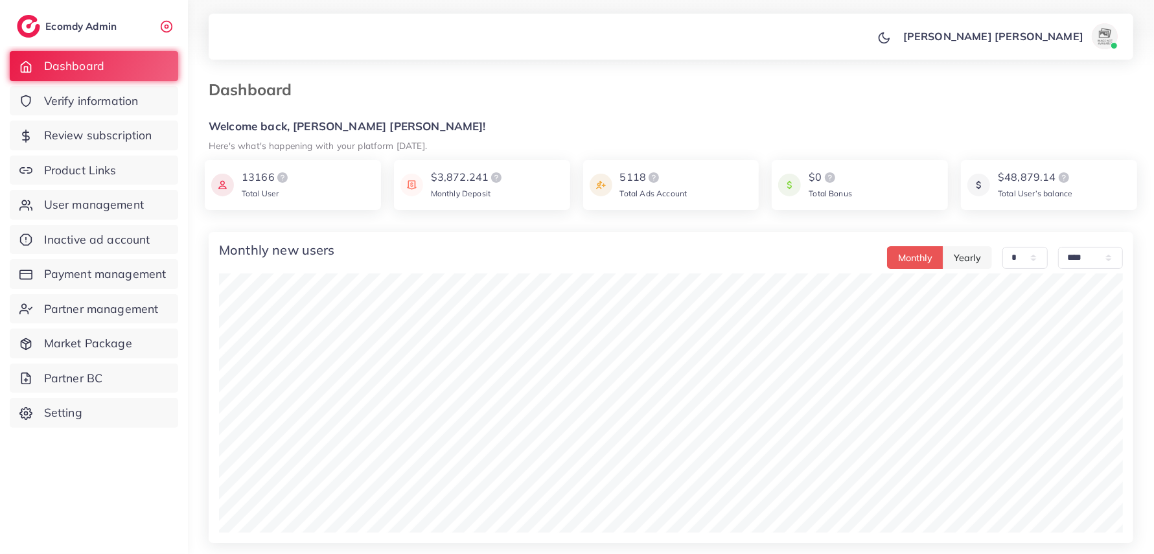
drag, startPoint x: 208, startPoint y: 95, endPoint x: 352, endPoint y: 98, distance: 143.9
click at [352, 98] on div "Dashboard" at bounding box center [552, 89] width 709 height 19
click at [282, 96] on h3 "Dashboard" at bounding box center [255, 89] width 93 height 19
click at [250, 128] on h5 "Welcome back, [PERSON_NAME] [PERSON_NAME]!" at bounding box center [671, 127] width 924 height 14
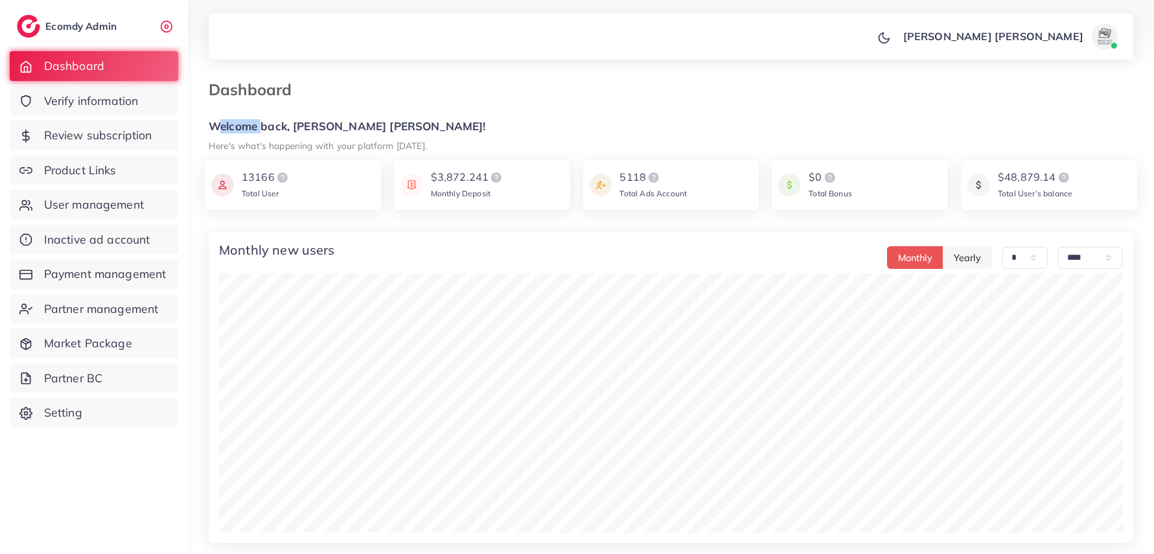
click at [250, 128] on h5 "Welcome back, [PERSON_NAME] [PERSON_NAME]!" at bounding box center [671, 127] width 924 height 14
click at [387, 108] on div "Dashboard" at bounding box center [670, 97] width 945 height 34
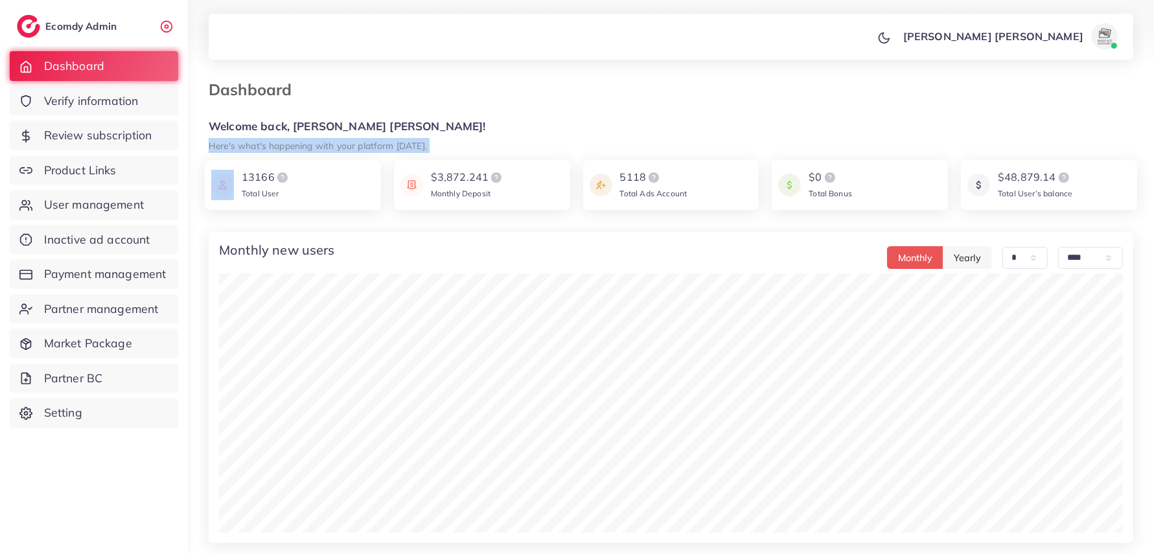
click at [352, 120] on h5 "Welcome back, [PERSON_NAME] [PERSON_NAME]!" at bounding box center [671, 127] width 924 height 14
click at [356, 124] on h5 "Welcome back, [PERSON_NAME] [PERSON_NAME]!" at bounding box center [671, 127] width 924 height 14
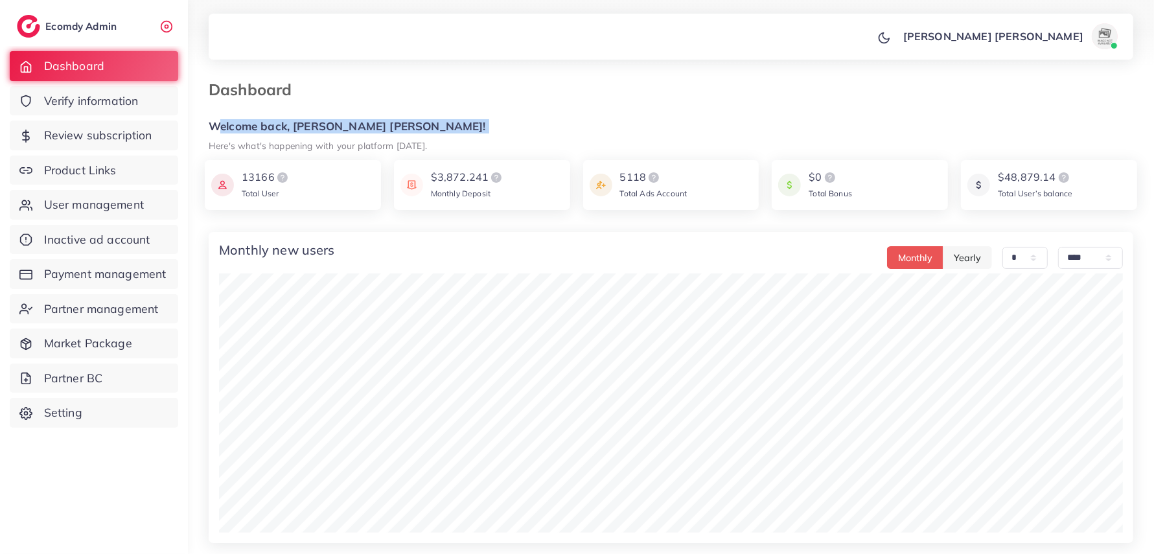
click at [356, 124] on h5 "Welcome back, [PERSON_NAME] [PERSON_NAME]!" at bounding box center [671, 127] width 924 height 14
